Goal: Task Accomplishment & Management: Manage account settings

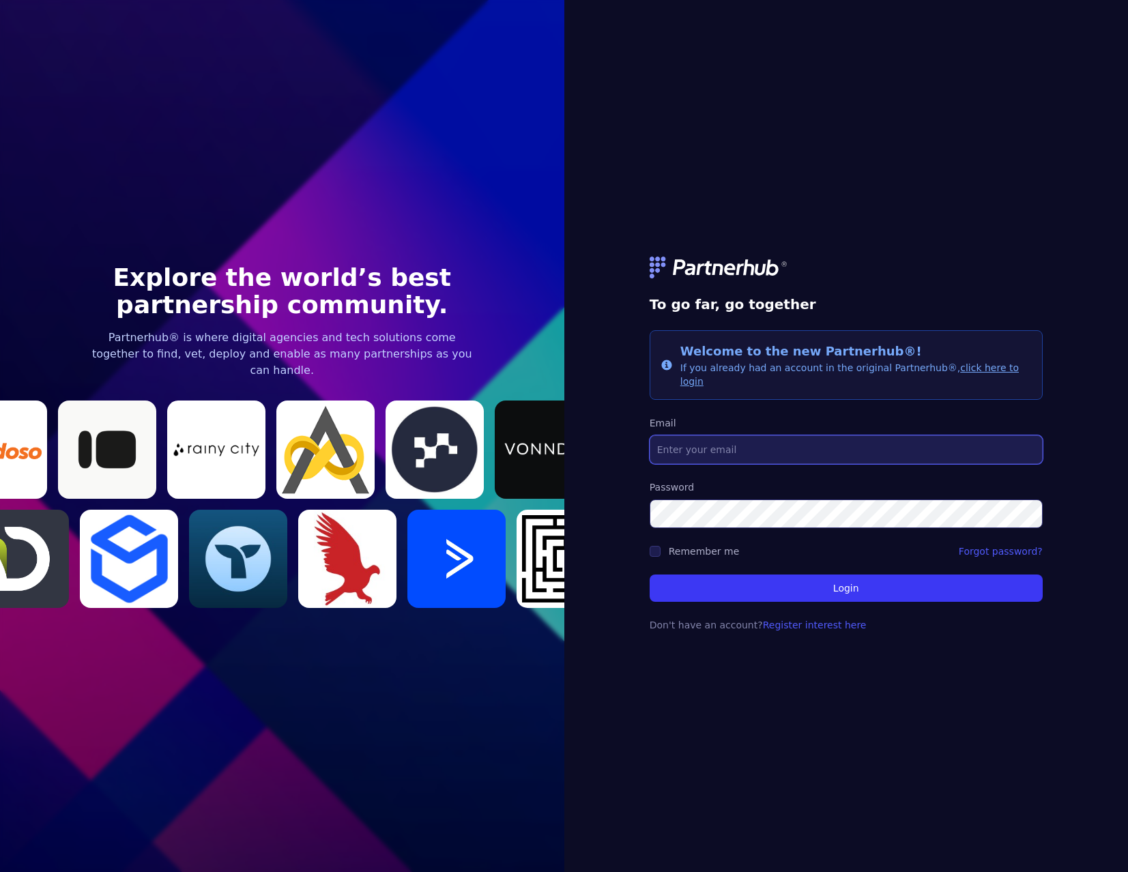
click at [671, 441] on input "Email" at bounding box center [846, 449] width 393 height 29
click at [750, 450] on input "garrett" at bounding box center [846, 449] width 393 height 29
type input "garrett@audienceos.io"
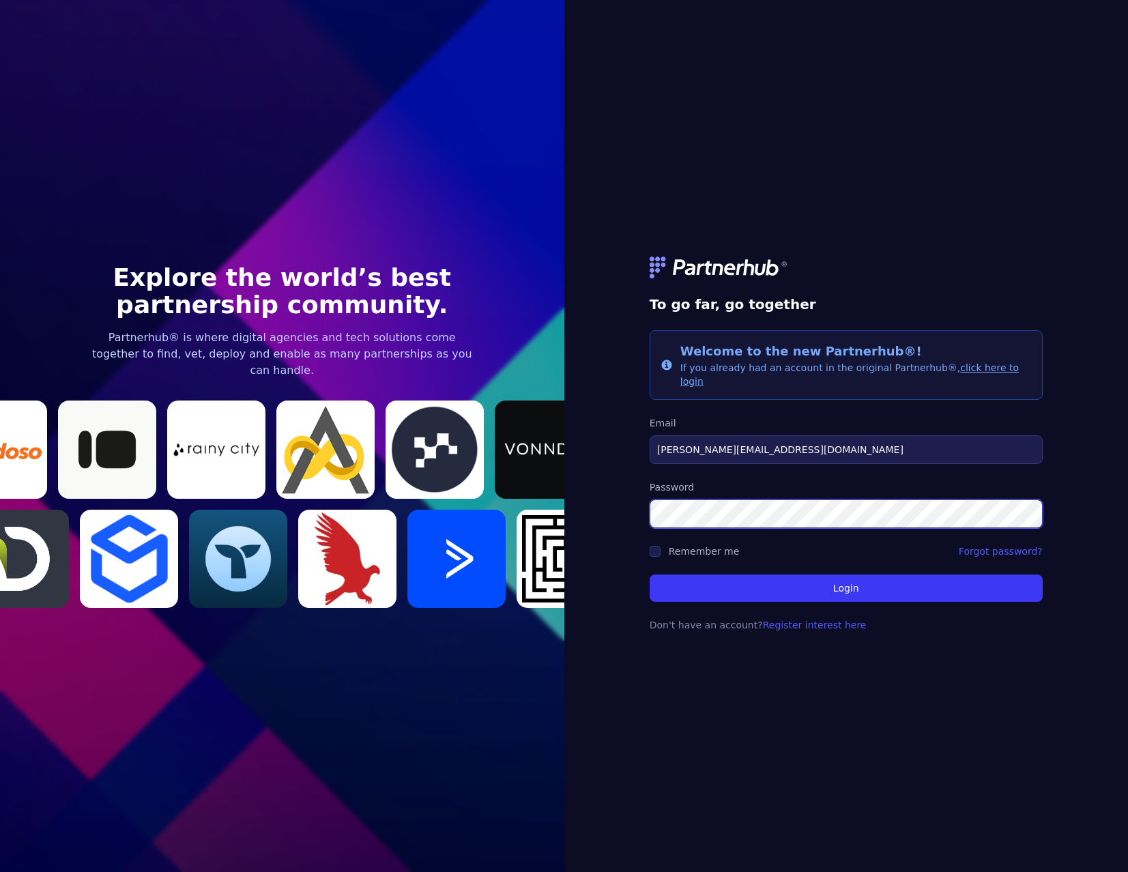
click at [650, 575] on button "Login" at bounding box center [846, 588] width 393 height 27
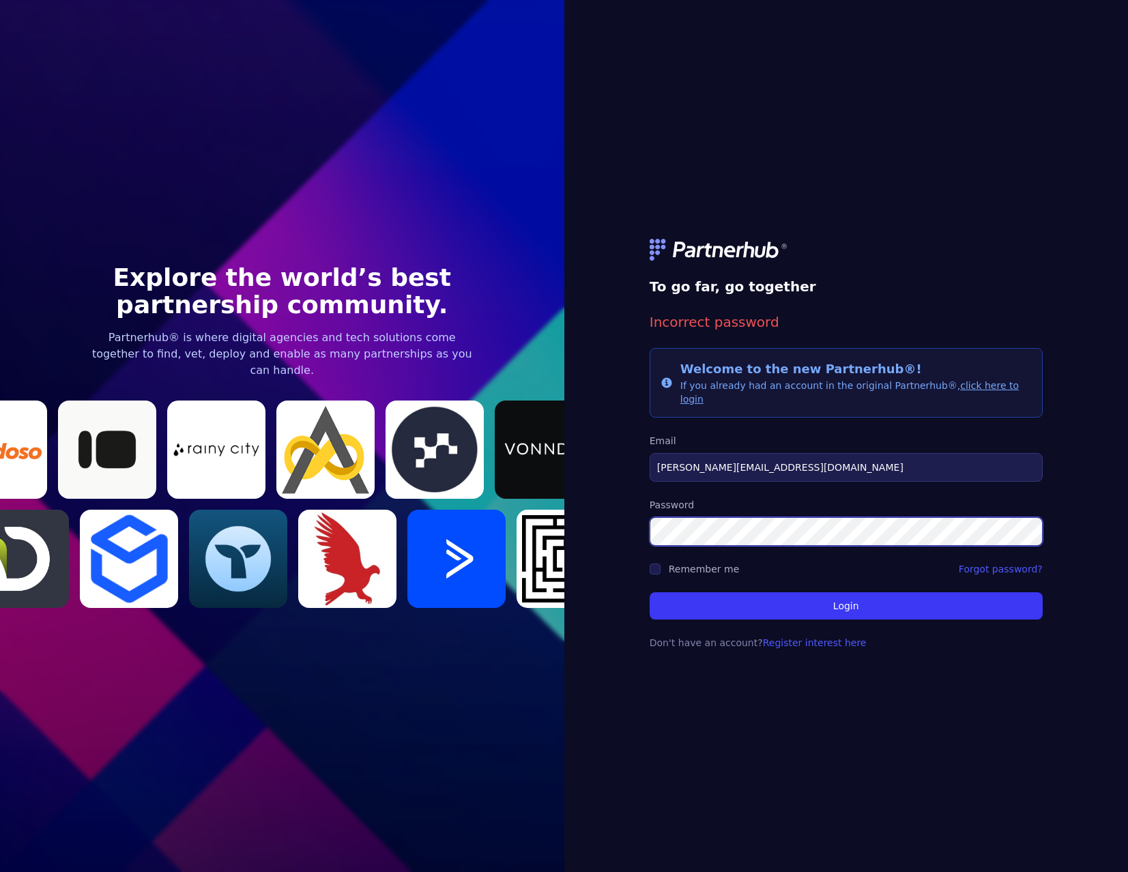
click at [650, 592] on button "Login" at bounding box center [846, 605] width 393 height 27
click at [961, 394] on link "click here to login" at bounding box center [849, 392] width 338 height 25
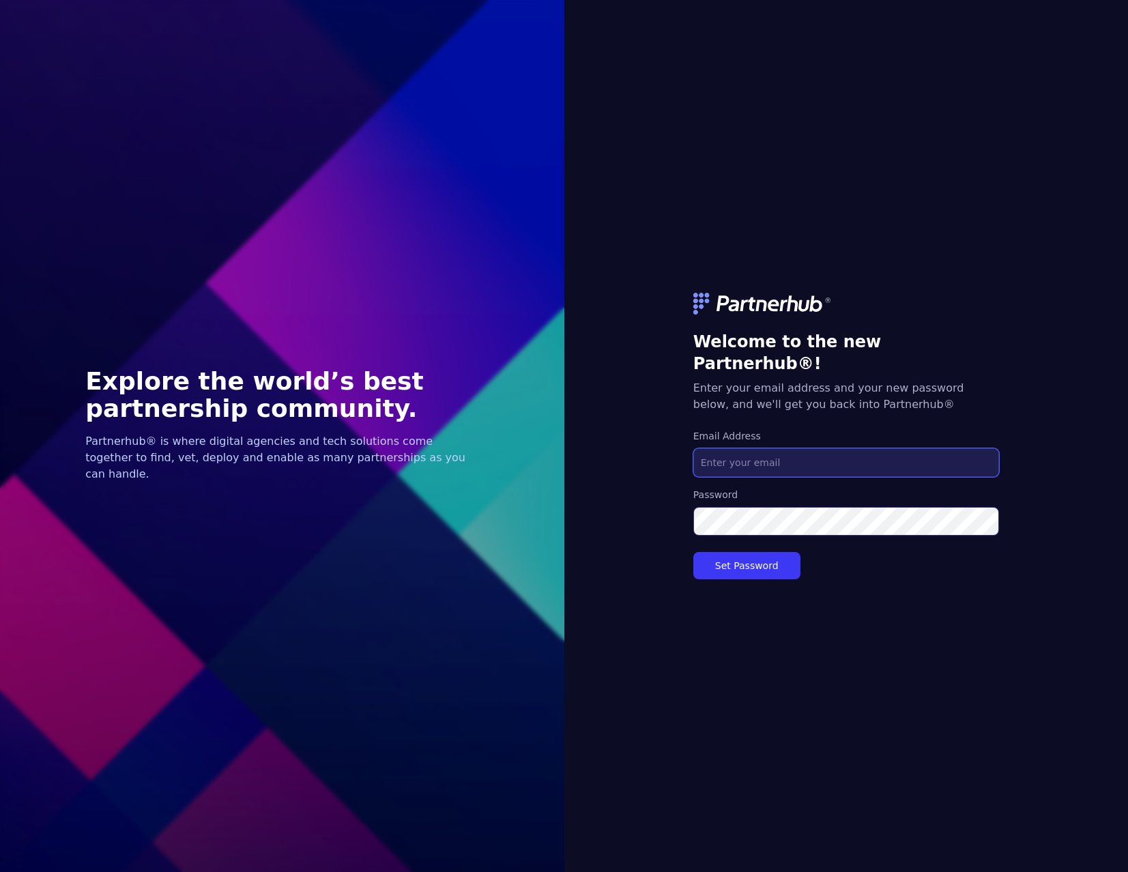
click at [733, 454] on input "Email Address" at bounding box center [846, 462] width 306 height 29
click at [635, 515] on div "Welcome to the new Partnerhub®! Enter your email address and your new password …" at bounding box center [846, 436] width 564 height 872
click at [719, 452] on input "Email Address" at bounding box center [846, 462] width 306 height 29
type input "[PERSON_NAME][EMAIL_ADDRESS][DOMAIN_NAME]"
click at [693, 552] on button "Set Password" at bounding box center [746, 565] width 107 height 27
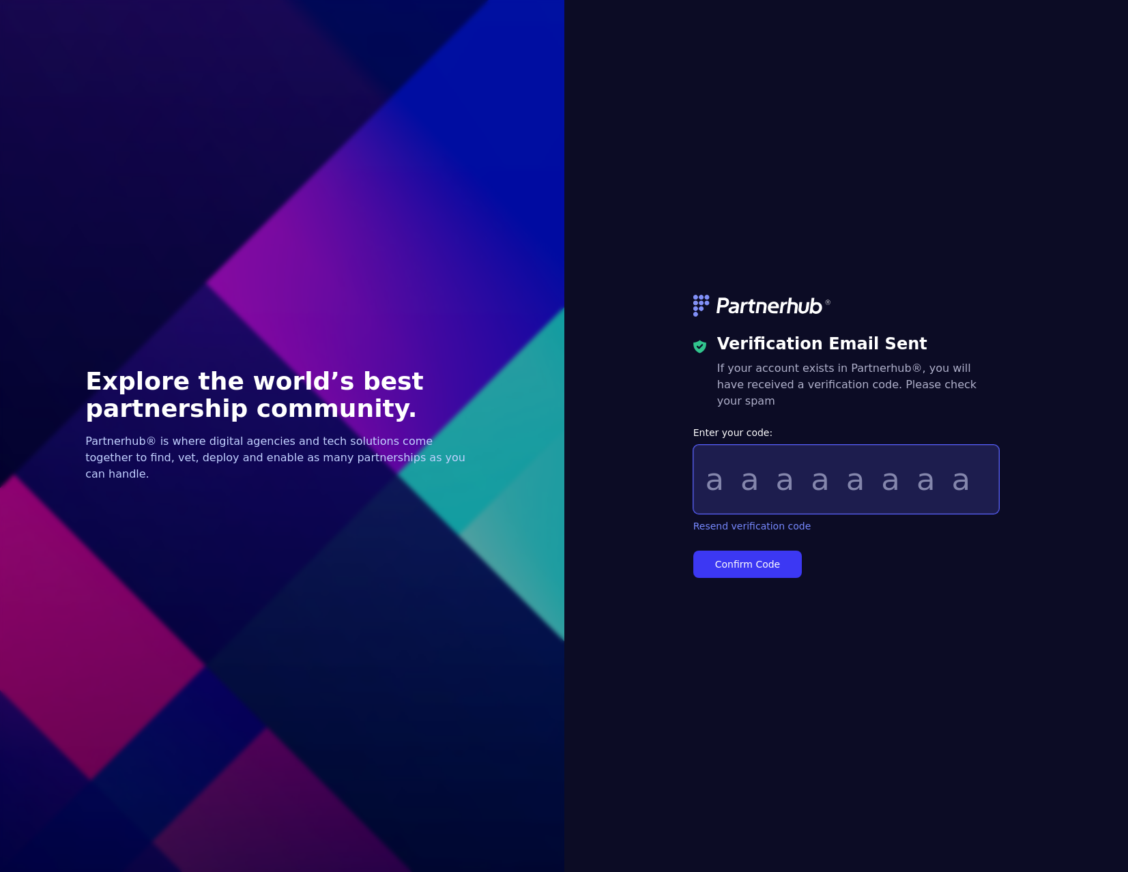
click at [721, 489] on input "Enter your code:" at bounding box center [846, 479] width 306 height 69
paste input "d168459c"
type input "d168459c"
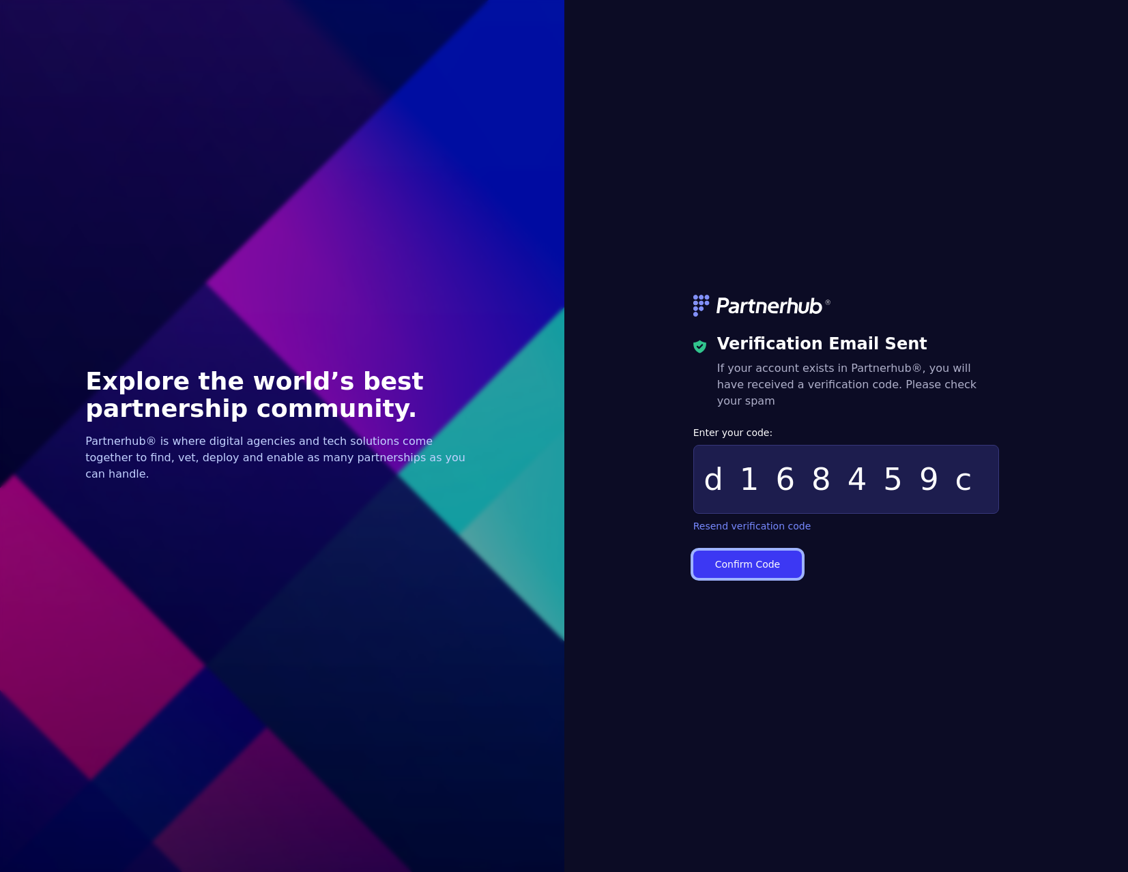
click at [763, 551] on button "Confirm Code" at bounding box center [747, 564] width 109 height 27
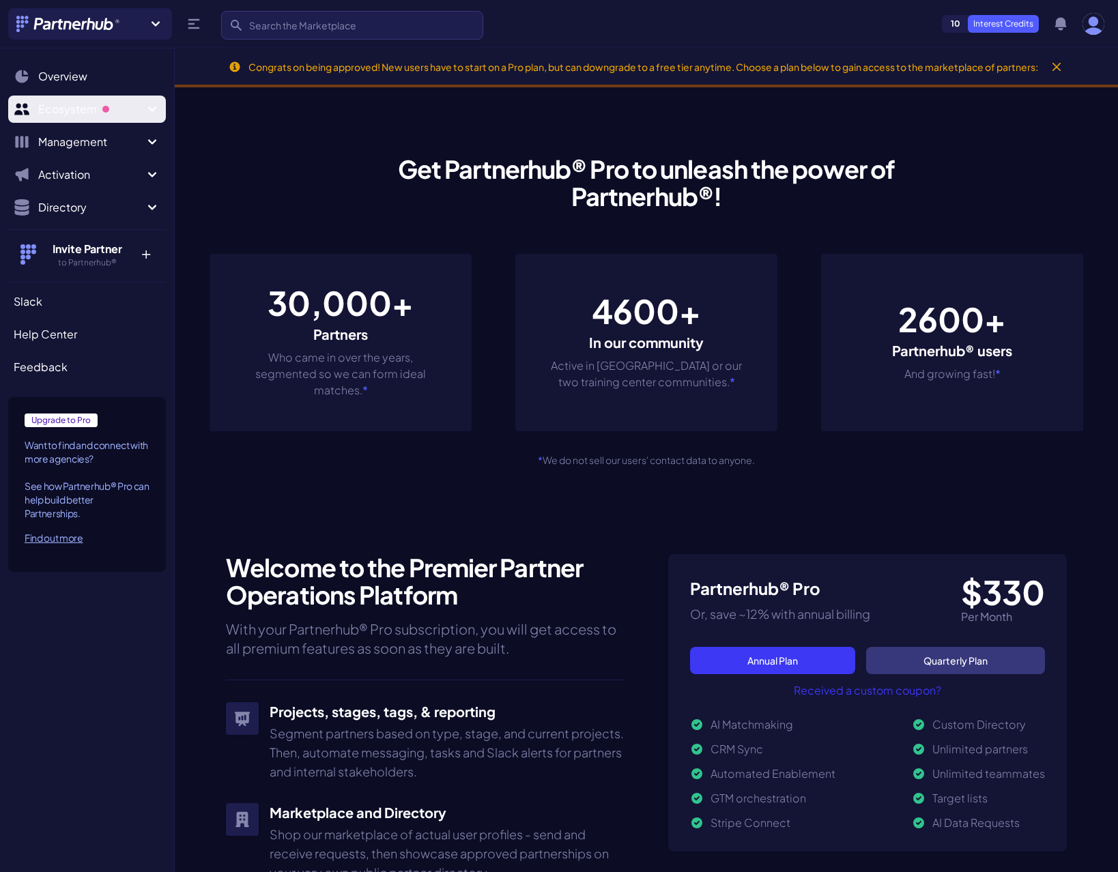
click at [121, 107] on span "Ecosystem" at bounding box center [91, 109] width 106 height 16
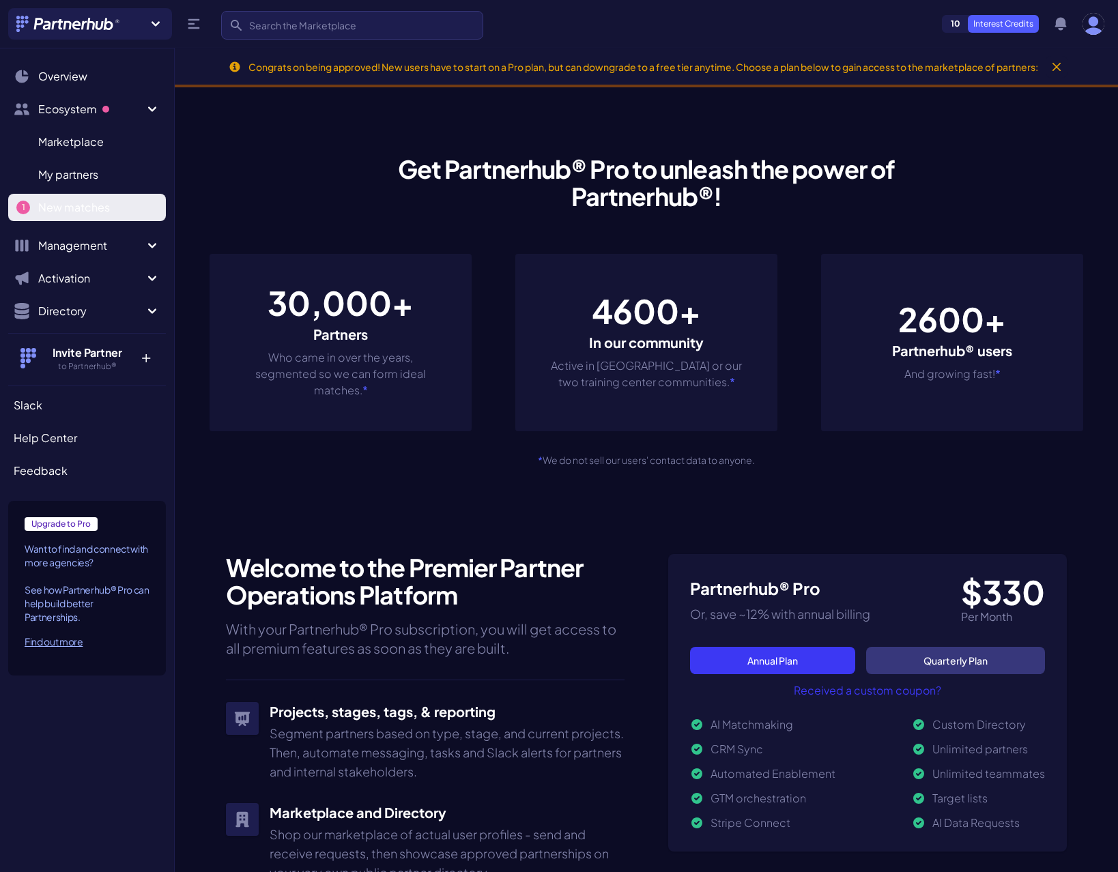
click at [101, 211] on span "New matches" at bounding box center [74, 207] width 72 height 16
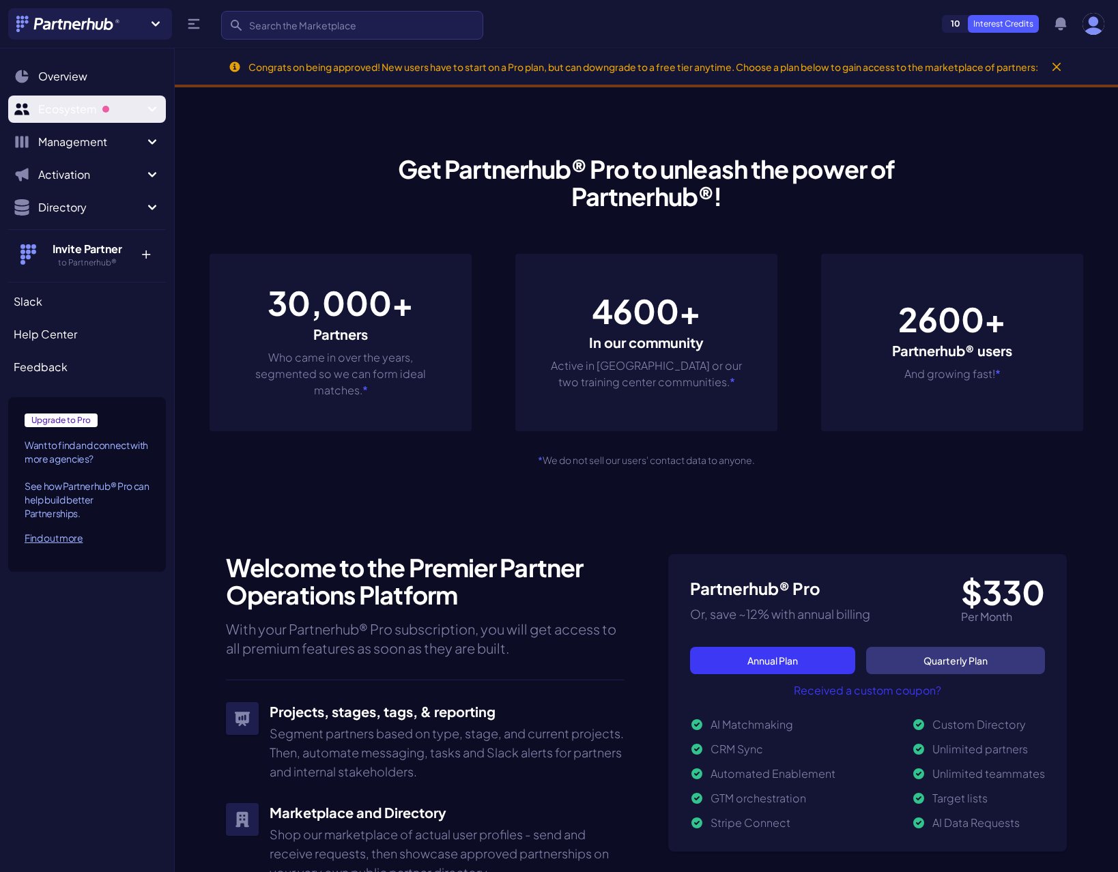
click at [114, 110] on span "Ecosystem" at bounding box center [91, 109] width 106 height 16
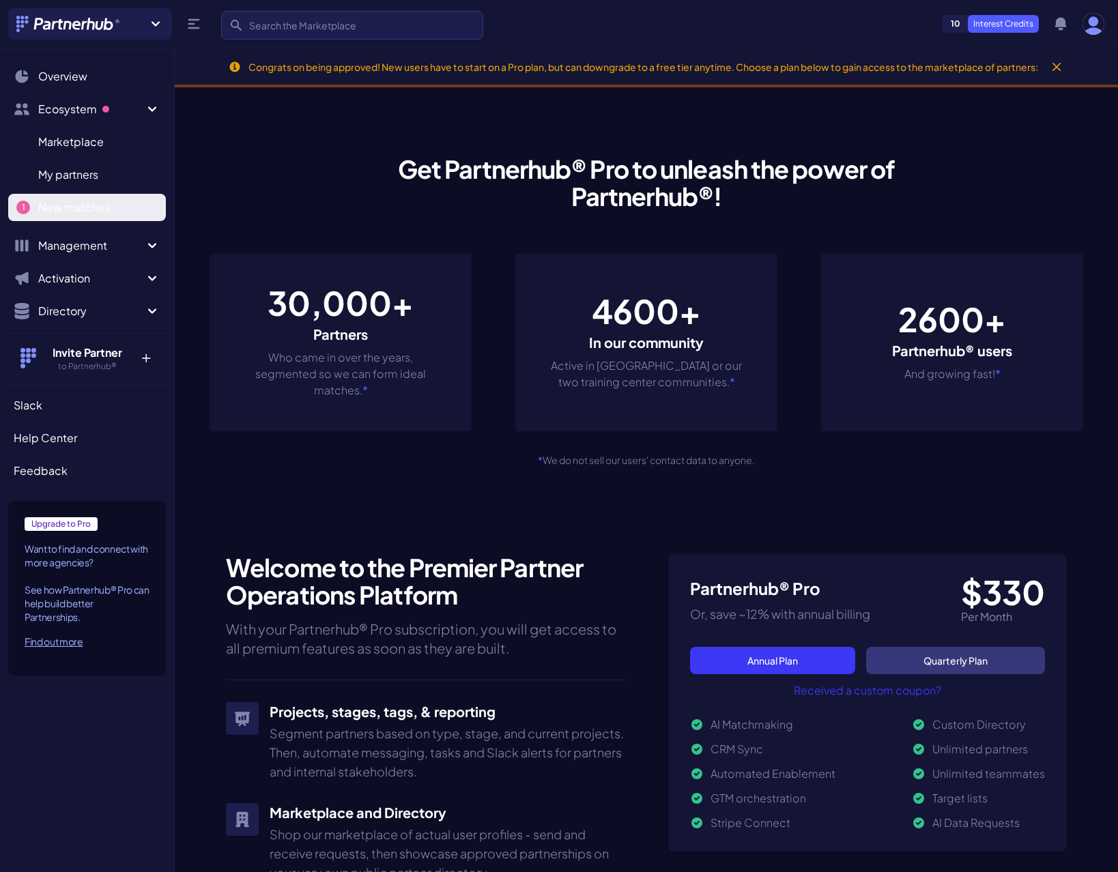
click at [53, 202] on span "New matches" at bounding box center [74, 207] width 72 height 16
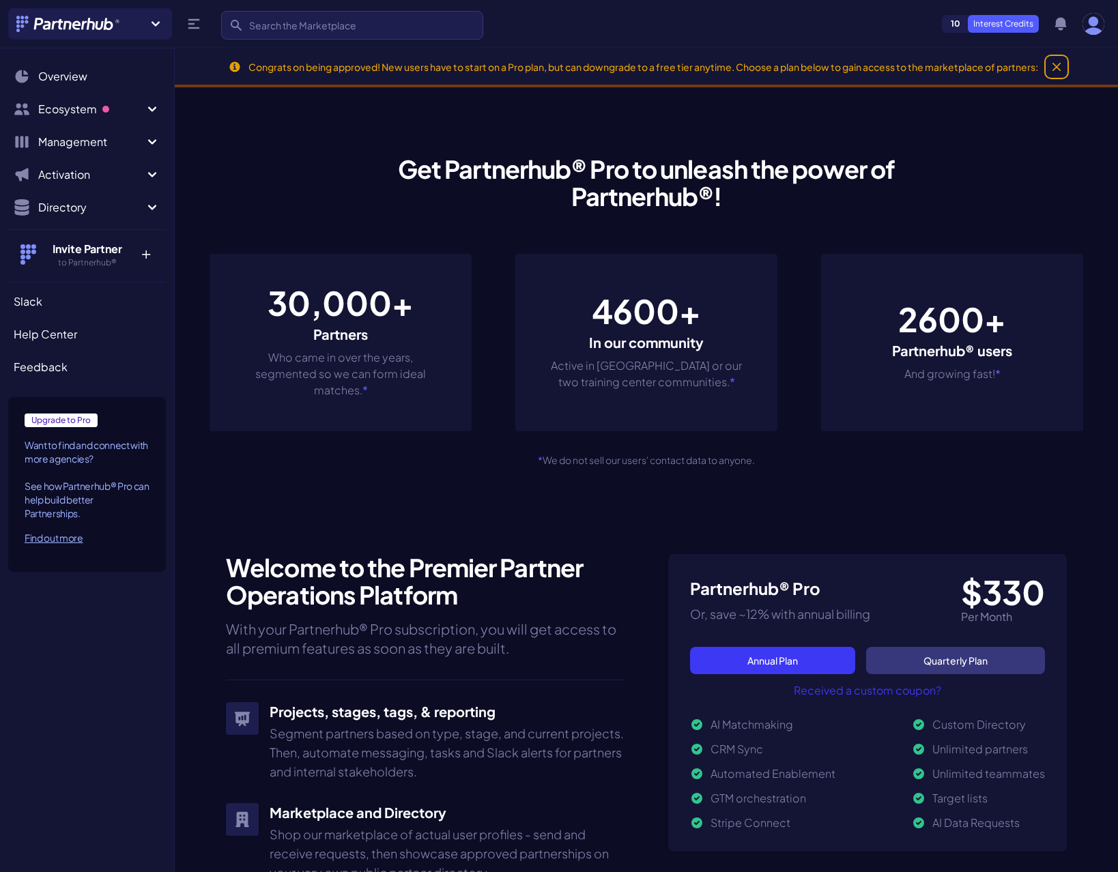
click at [1054, 71] on icon "Close" at bounding box center [1056, 67] width 8 height 8
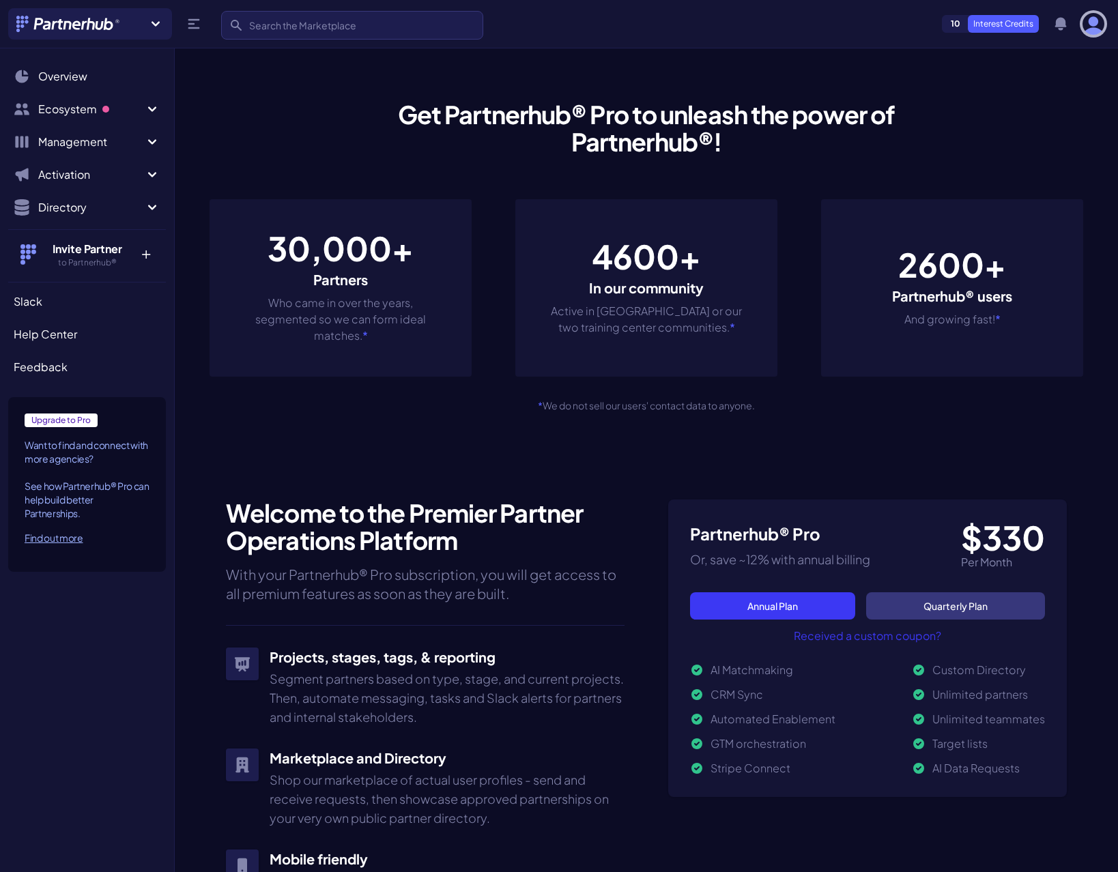
click at [1095, 18] on img "button" at bounding box center [1093, 24] width 22 height 22
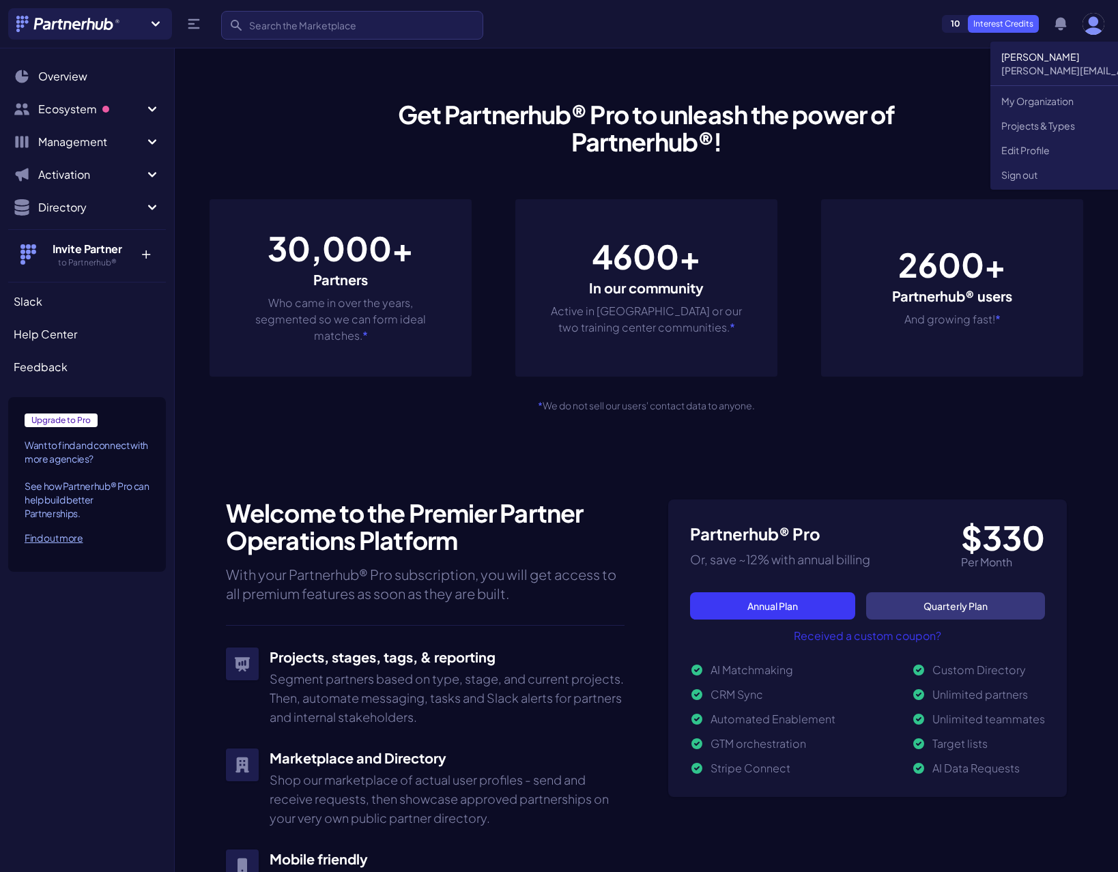
click at [272, 115] on div "Get Partnerhub® Pro to unleash the power of Partnerhub®! 30,000+ Partners Who c…" at bounding box center [645, 256] width 873 height 399
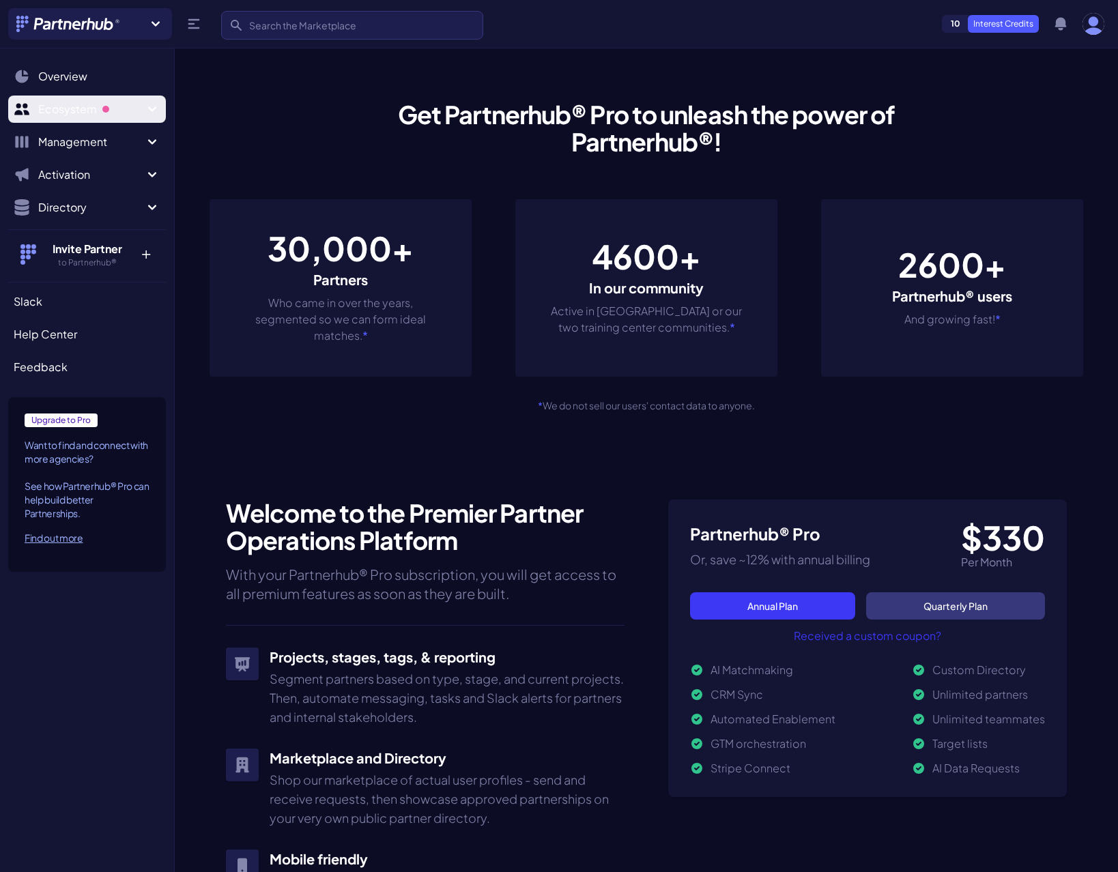
click at [137, 106] on span "Ecosystem" at bounding box center [91, 109] width 106 height 16
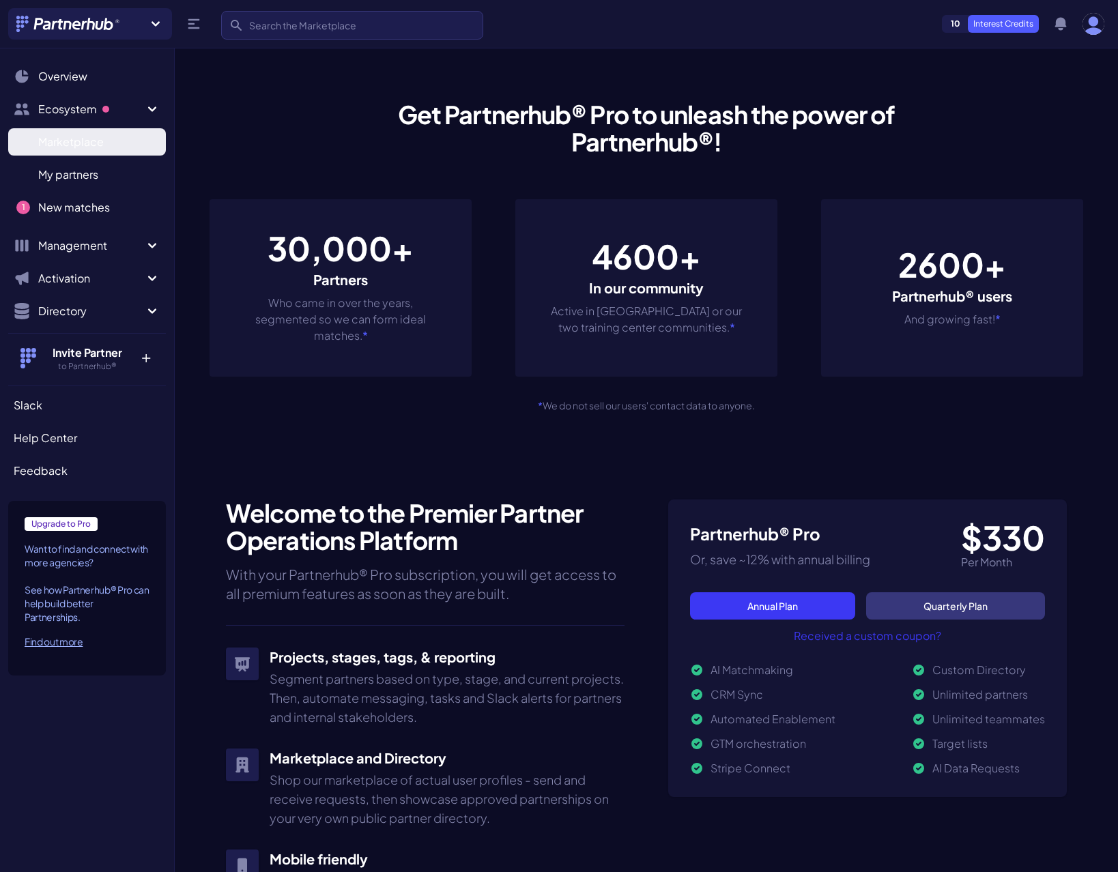
click at [87, 145] on span "Marketplace" at bounding box center [71, 142] width 66 height 16
click at [83, 172] on span "My partners" at bounding box center [68, 175] width 60 height 16
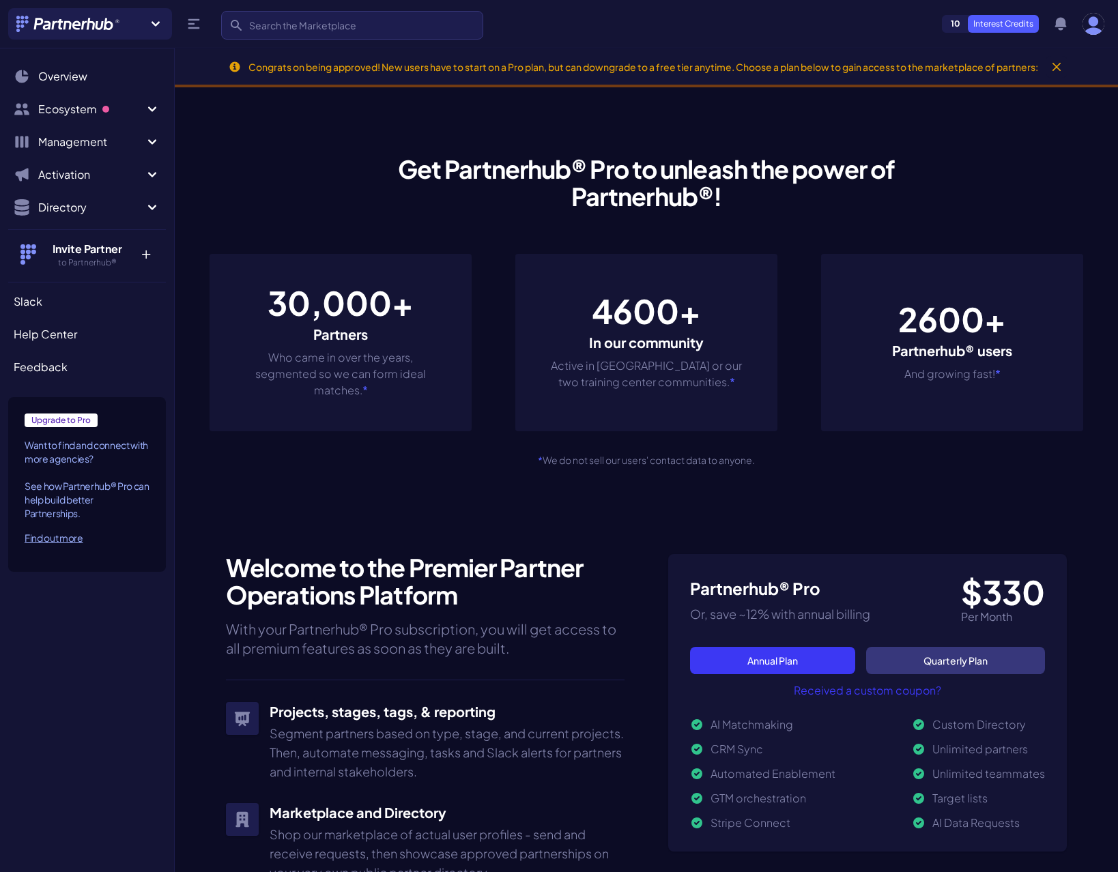
click at [79, 203] on span "Directory" at bounding box center [91, 207] width 106 height 16
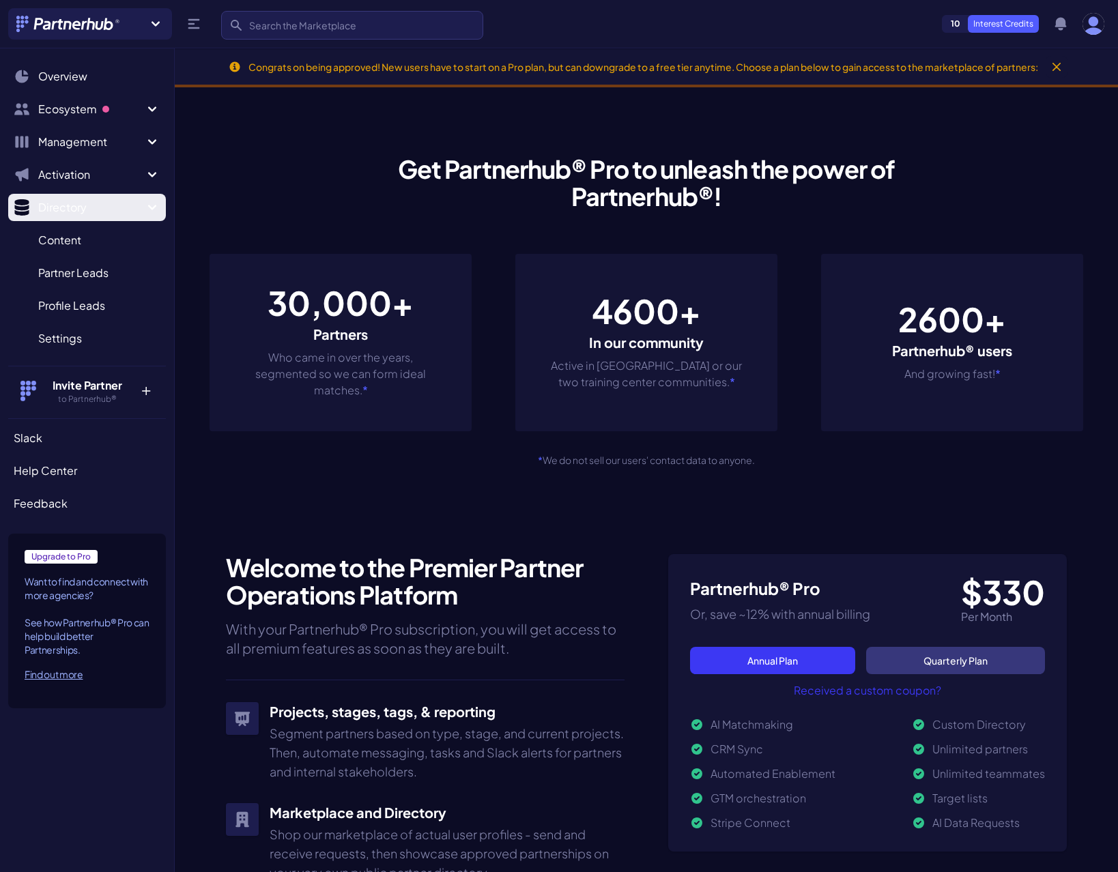
click at [105, 202] on span "Directory" at bounding box center [91, 207] width 106 height 16
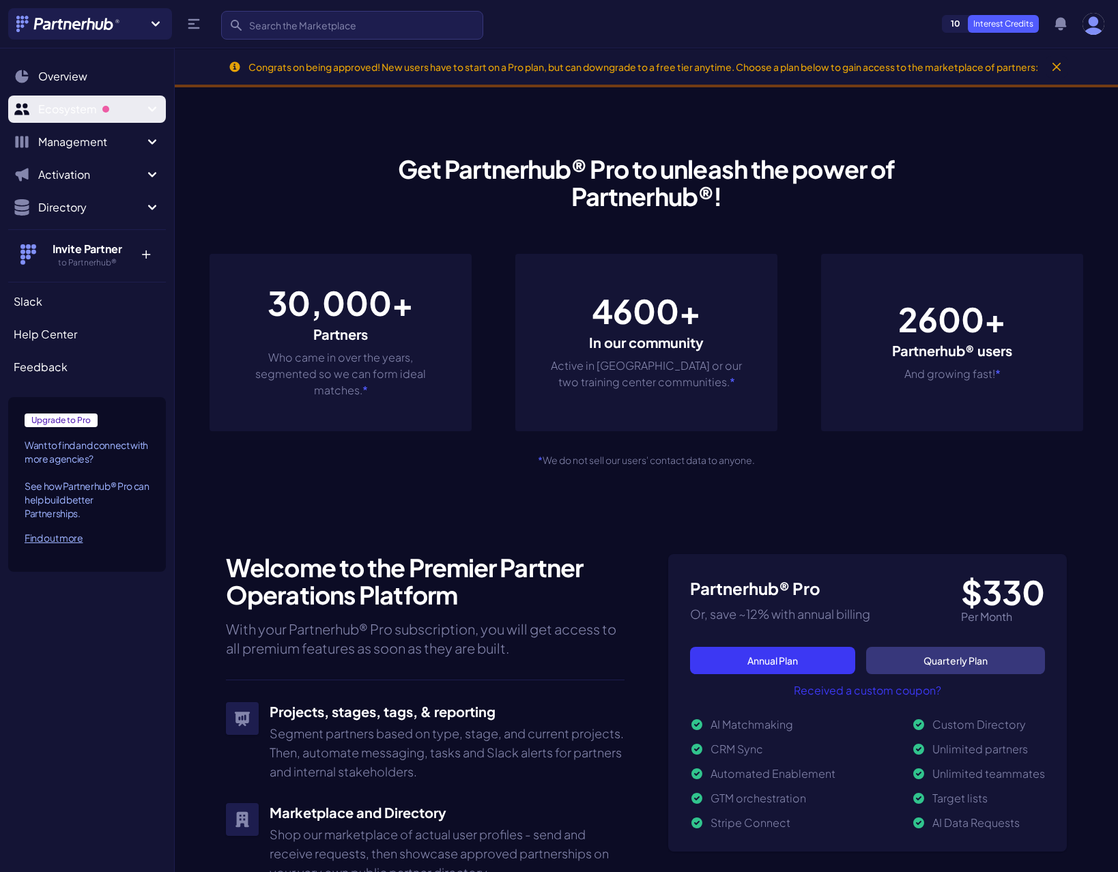
click at [134, 113] on span "Ecosystem" at bounding box center [91, 109] width 106 height 16
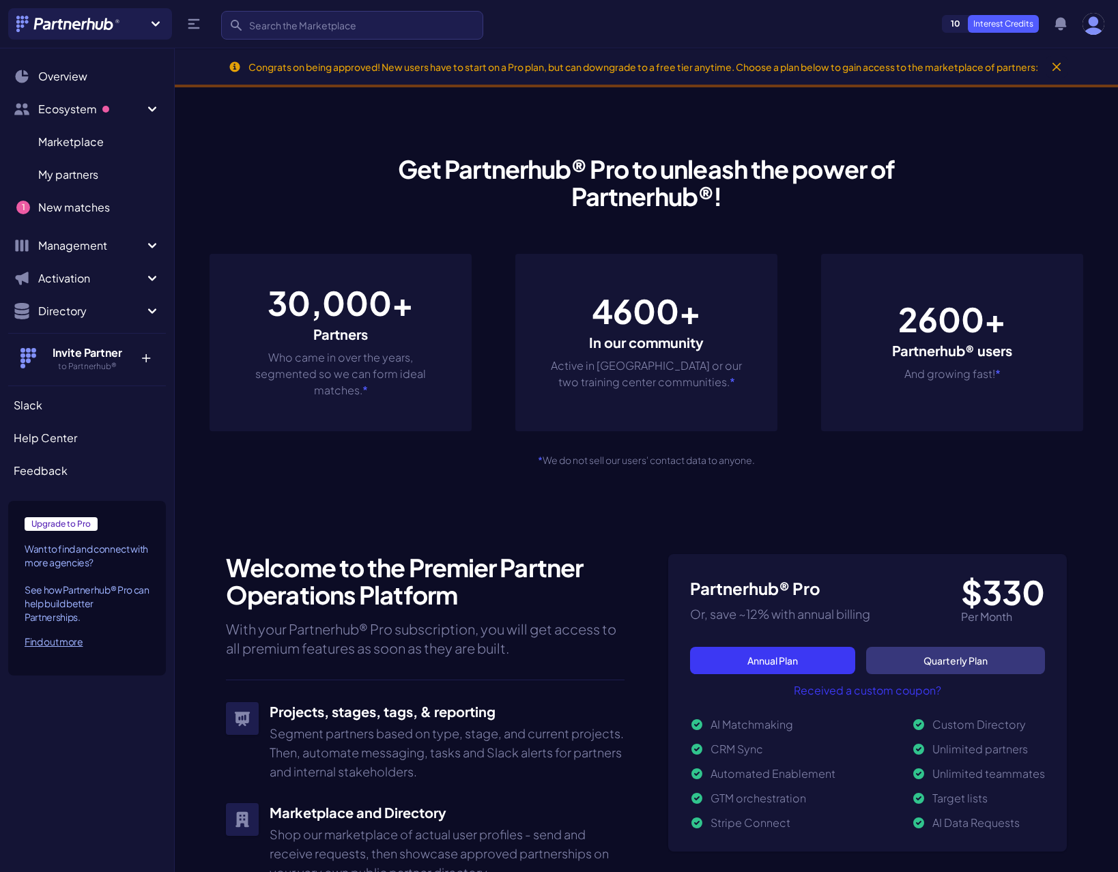
click at [24, 209] on span "1" at bounding box center [23, 208] width 14 height 14
click at [52, 203] on span "New matches" at bounding box center [74, 207] width 72 height 16
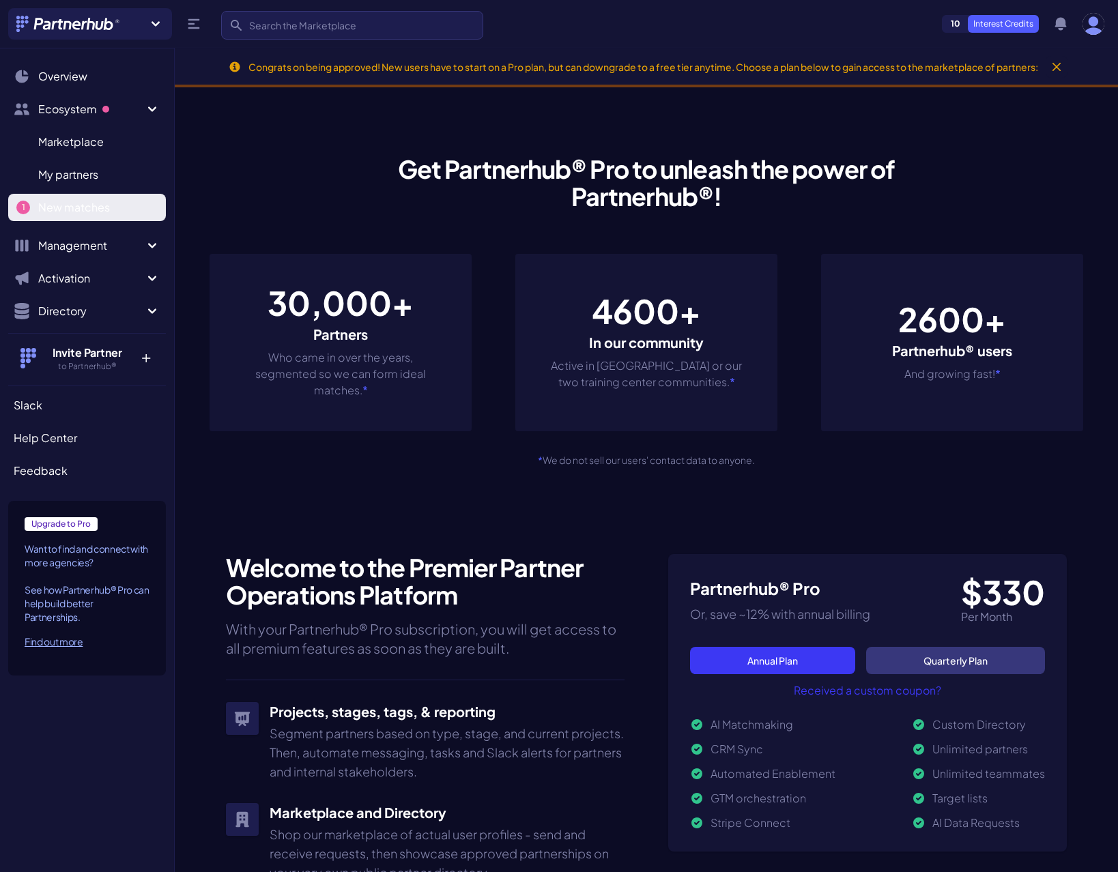
click at [52, 203] on span "New matches" at bounding box center [74, 207] width 72 height 16
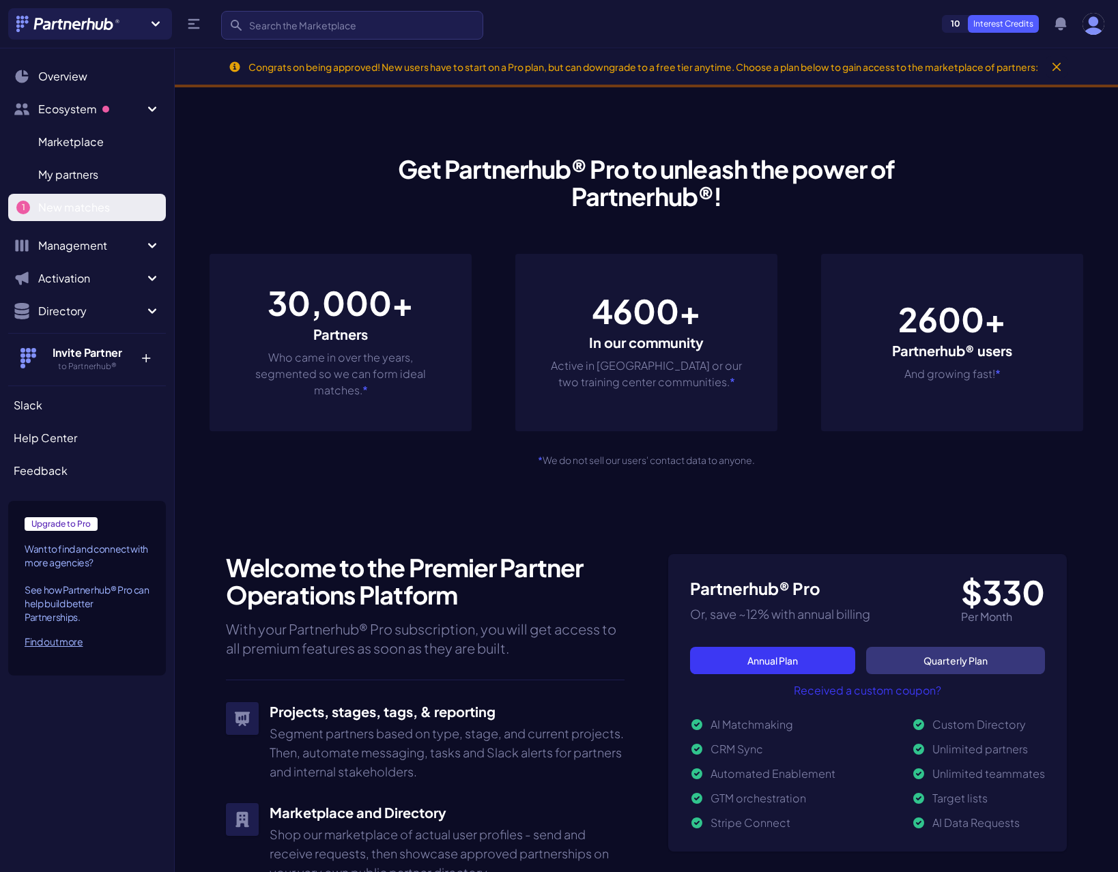
click at [52, 203] on span "New matches" at bounding box center [74, 207] width 72 height 16
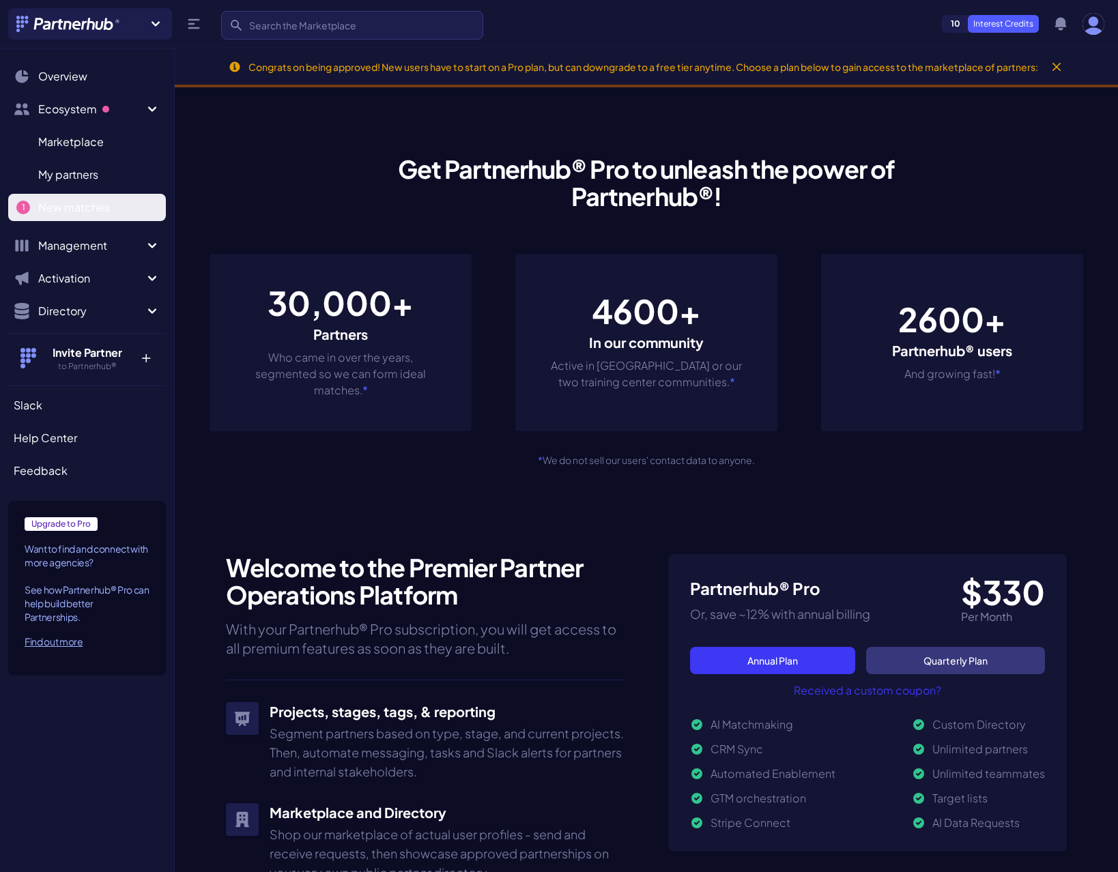
click at [52, 203] on span "New matches" at bounding box center [74, 207] width 72 height 16
click at [53, 203] on span "New matches" at bounding box center [74, 207] width 72 height 16
click at [53, 204] on span "New matches" at bounding box center [74, 207] width 72 height 16
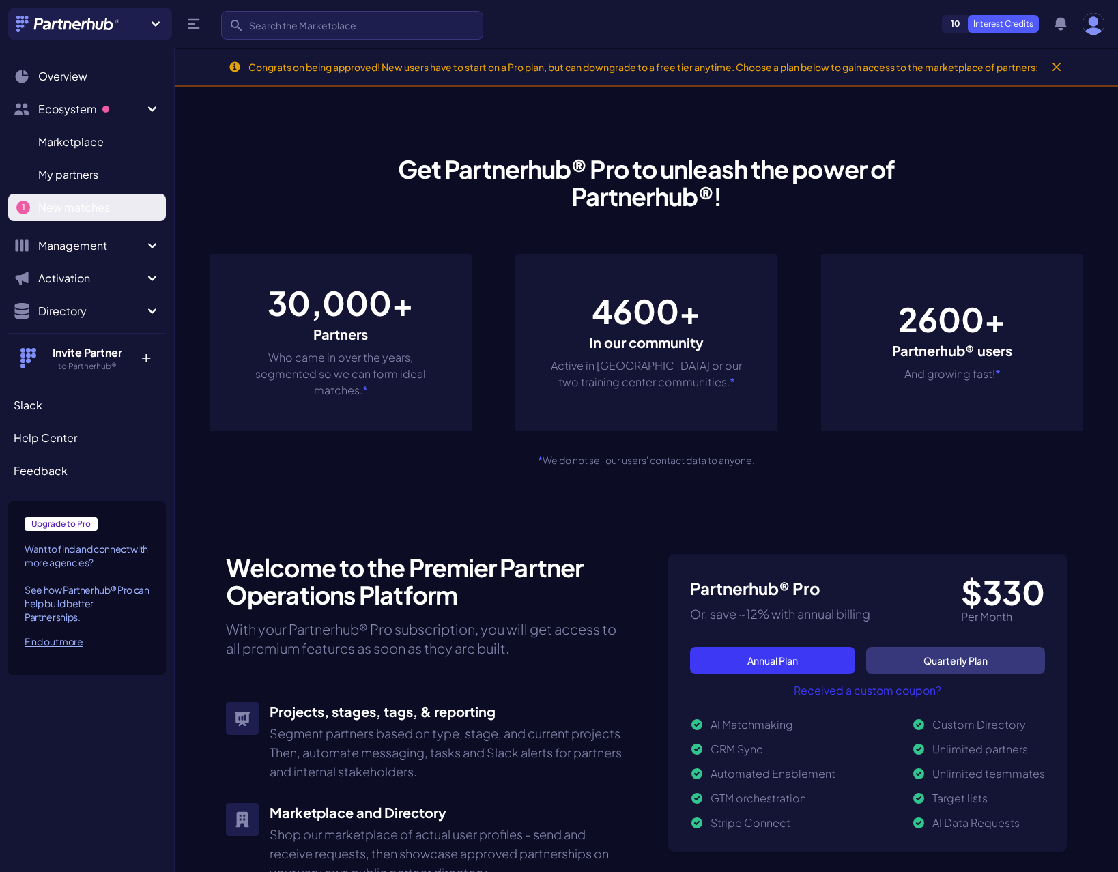
click at [53, 204] on span "New matches" at bounding box center [74, 207] width 72 height 16
click at [53, 205] on span "New matches" at bounding box center [74, 207] width 72 height 16
